Goal: Connect with others: Connect with others

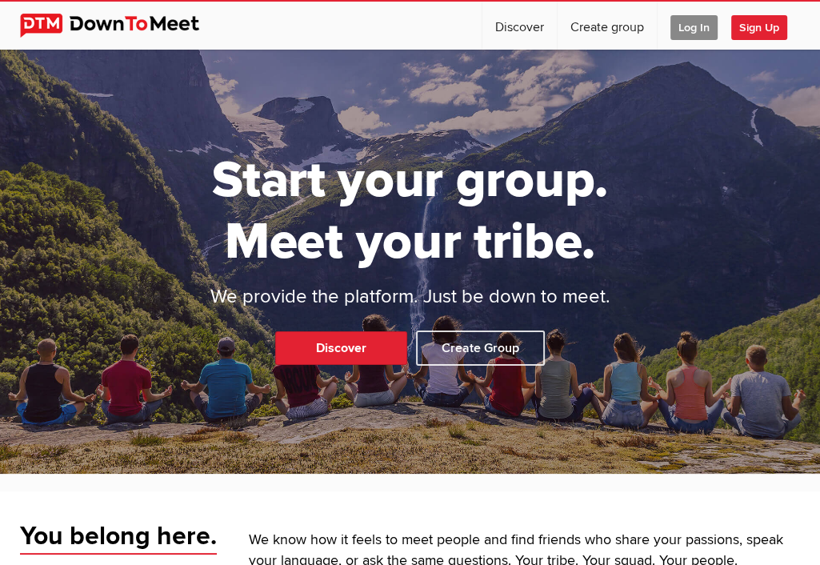
click at [709, 18] on span "Log In" at bounding box center [693, 27] width 47 height 25
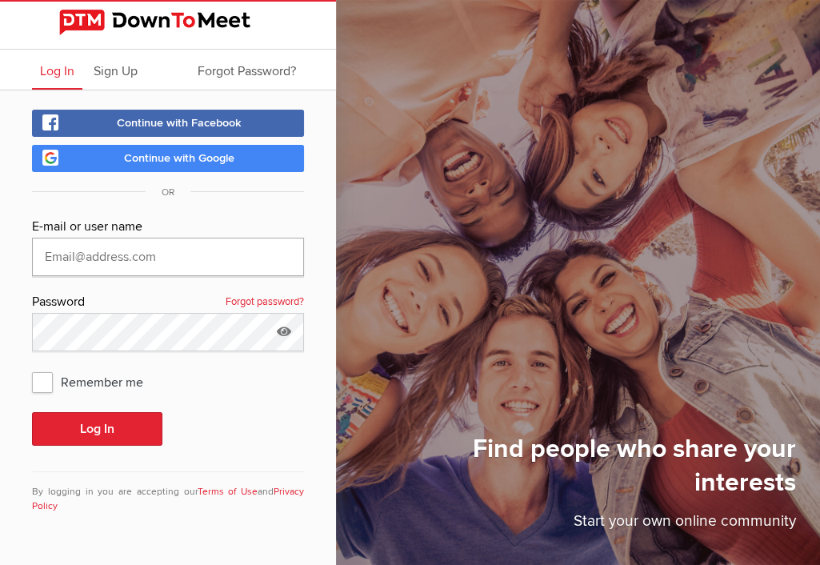
click at [93, 258] on input "text" at bounding box center [168, 257] width 272 height 38
type input "[EMAIL_ADDRESS][DOMAIN_NAME]"
click at [282, 328] on icon at bounding box center [284, 331] width 24 height 37
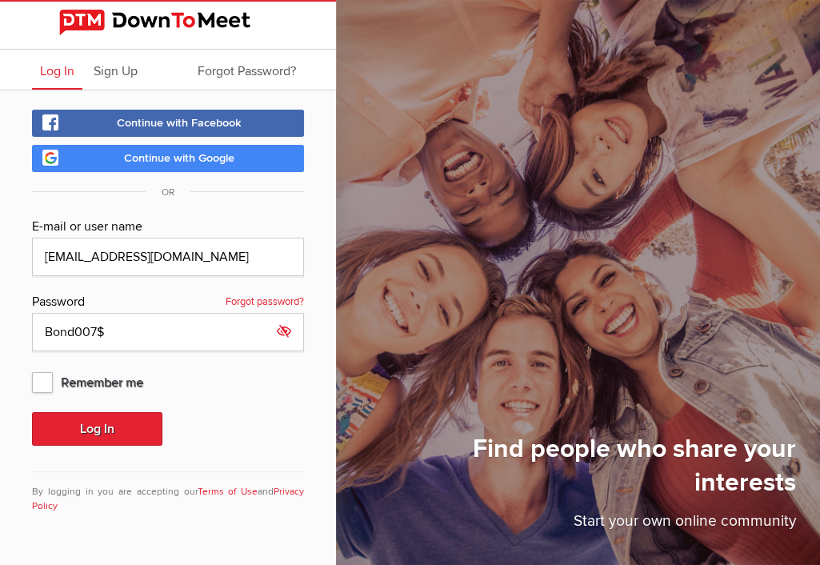
click at [282, 328] on icon at bounding box center [284, 331] width 24 height 37
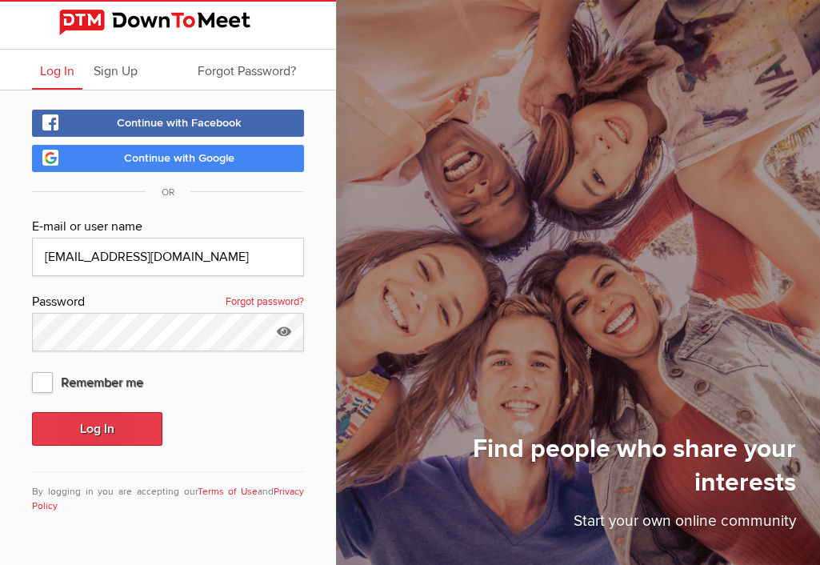
click at [86, 433] on button "Log In" at bounding box center [97, 429] width 130 height 34
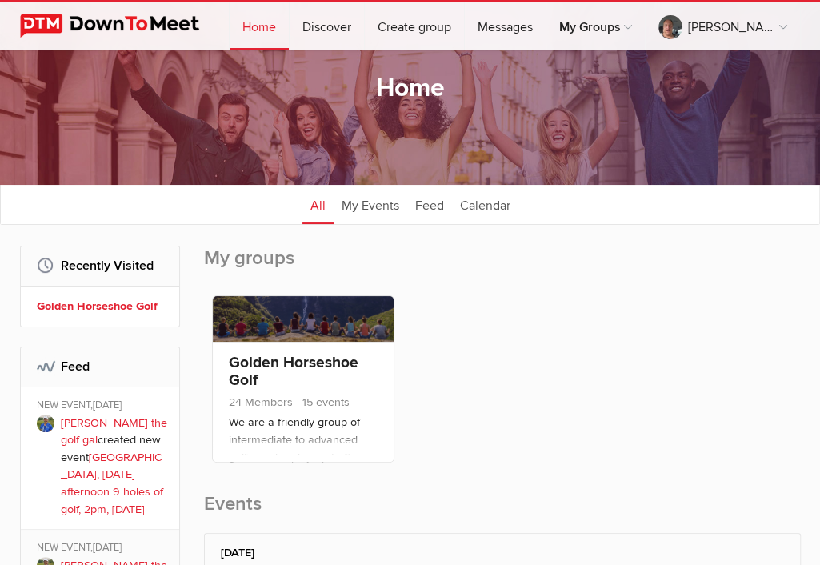
scroll to position [160, 0]
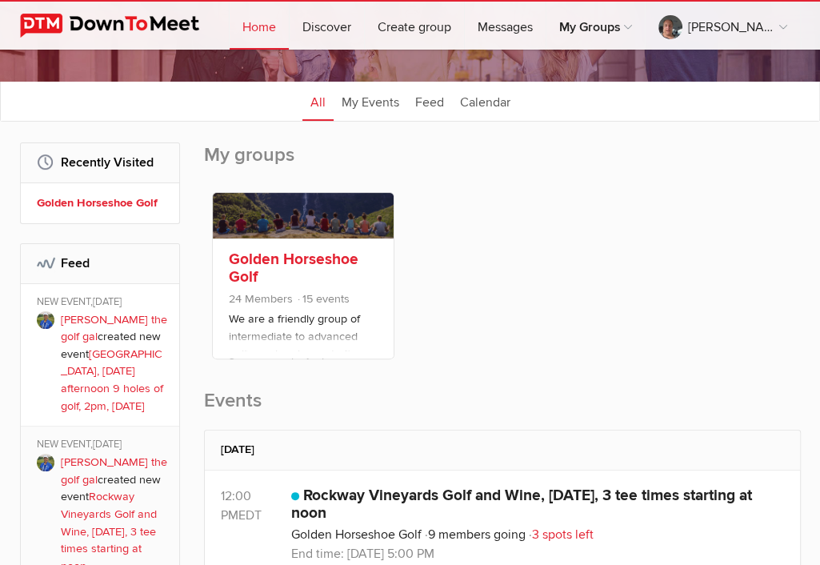
click at [341, 298] on span "15 events" at bounding box center [323, 299] width 54 height 14
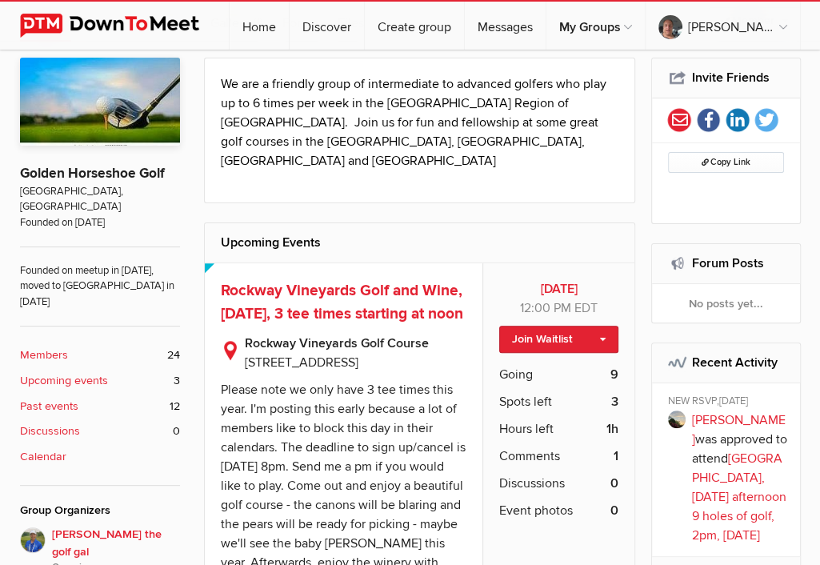
scroll to position [240, 0]
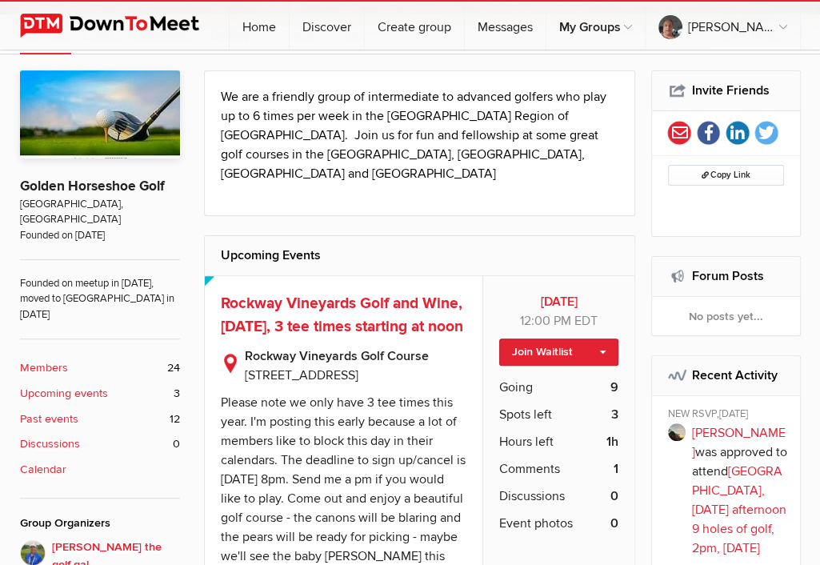
click at [49, 359] on b "Members" at bounding box center [44, 368] width 48 height 18
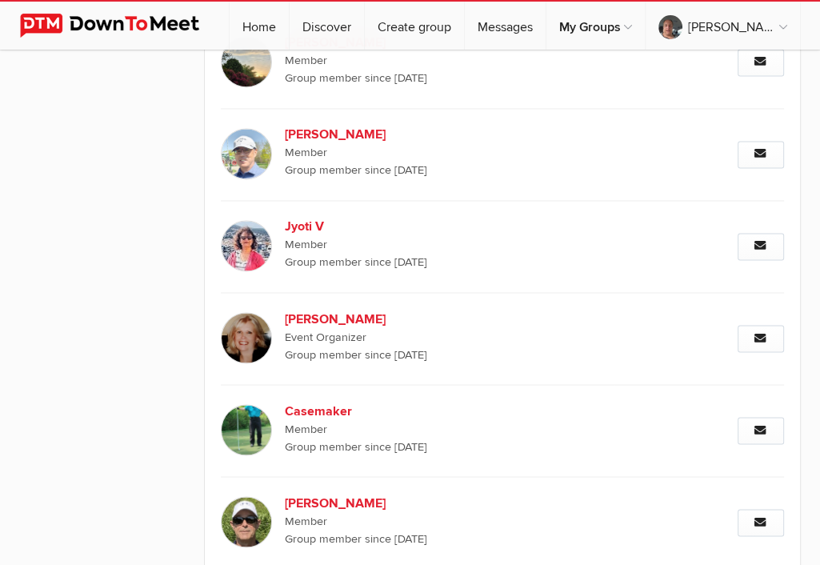
scroll to position [1774, 0]
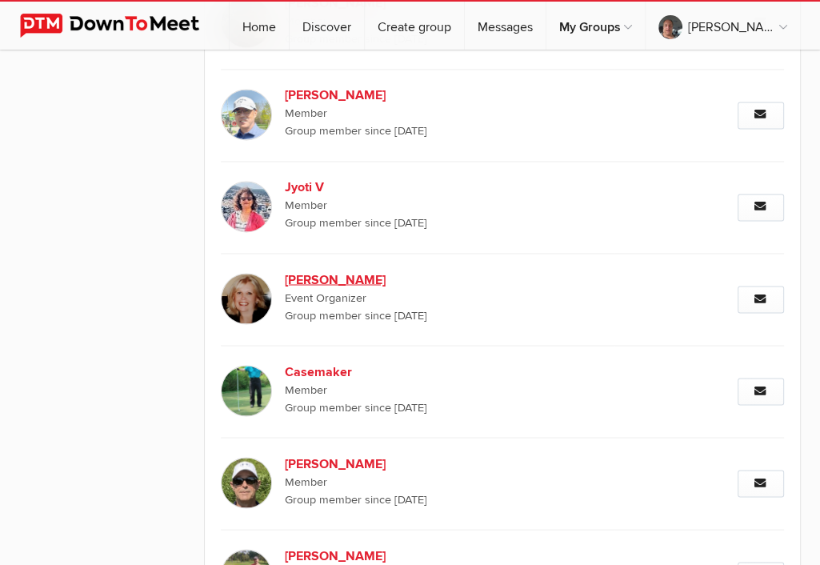
click at [256, 297] on img at bounding box center [246, 298] width 51 height 51
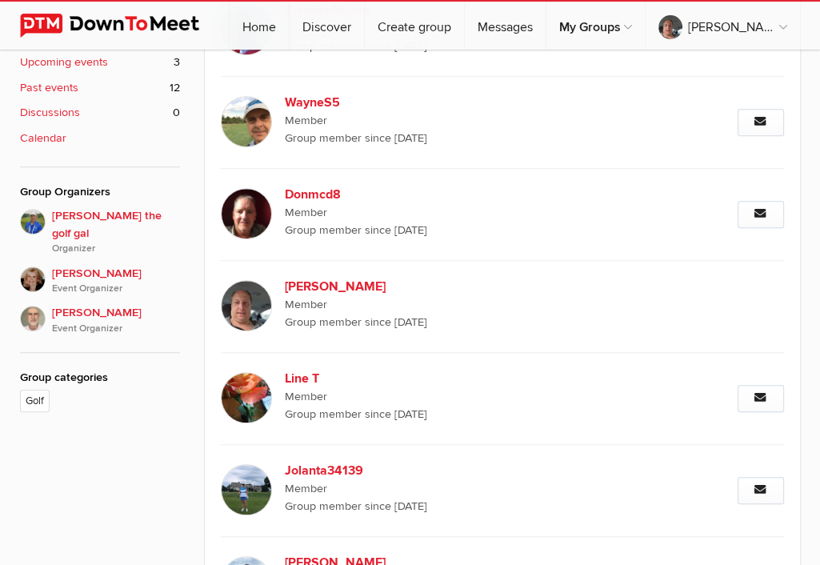
scroll to position [254, 0]
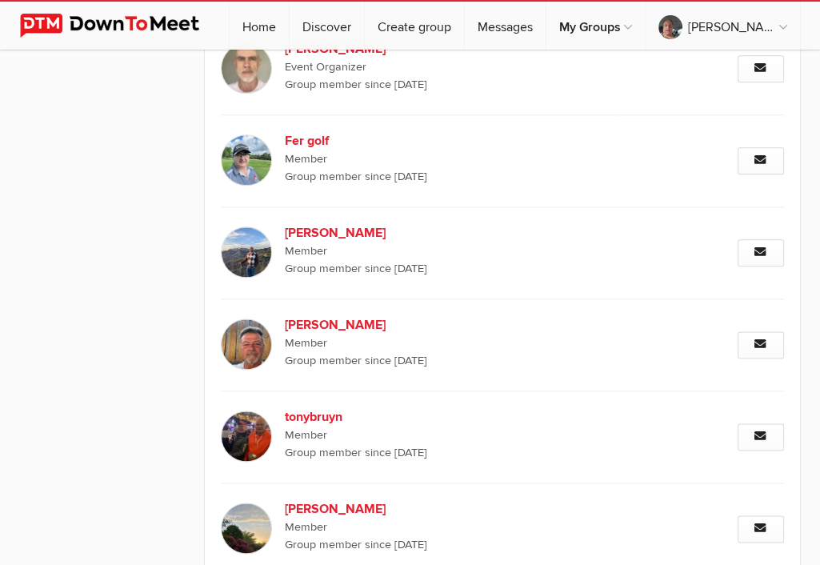
scroll to position [789, 0]
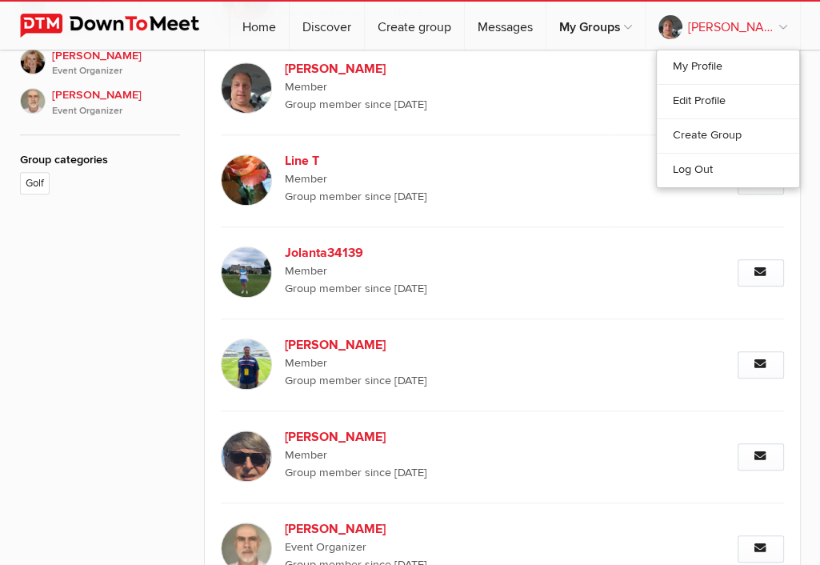
click at [783, 26] on link "[PERSON_NAME]" at bounding box center [722, 26] width 154 height 48
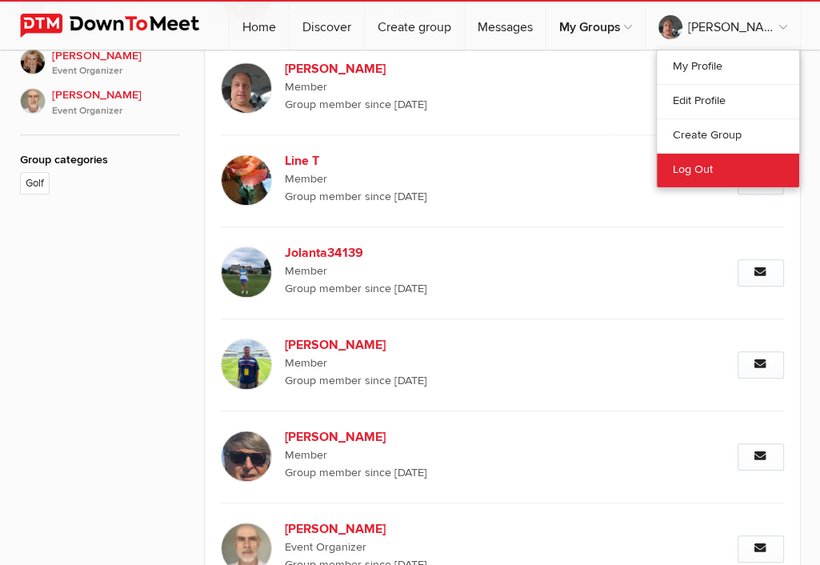
click at [729, 159] on link "Log Out" at bounding box center [728, 170] width 142 height 34
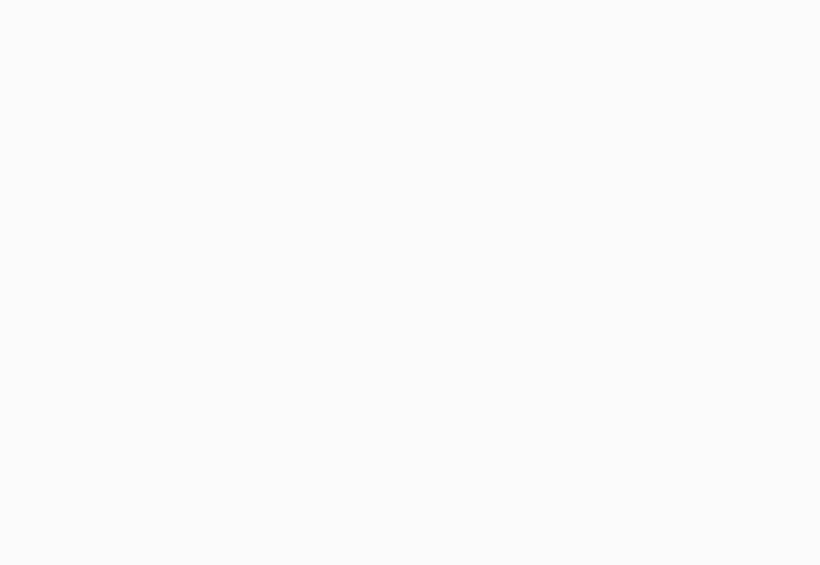
click at [622, 58] on body at bounding box center [410, 282] width 820 height 565
